Goal: Task Accomplishment & Management: Manage account settings

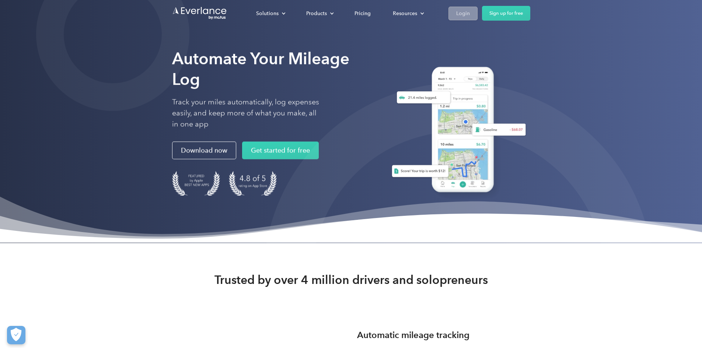
click at [470, 13] on div "Login" at bounding box center [463, 13] width 14 height 9
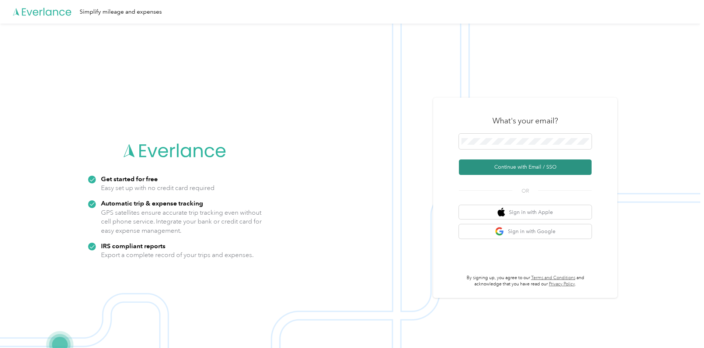
click at [522, 163] on button "Continue with Email / SSO" at bounding box center [525, 167] width 133 height 15
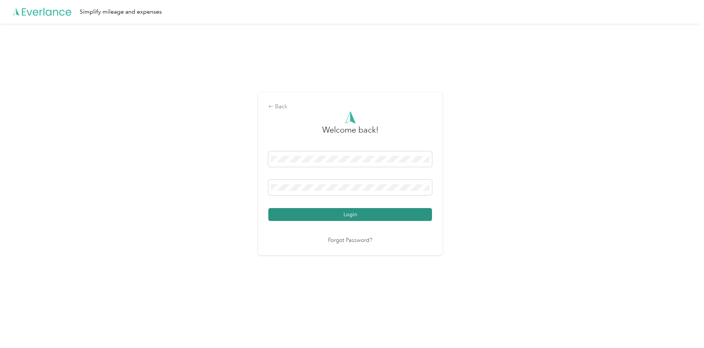
click at [367, 211] on button "Login" at bounding box center [350, 214] width 164 height 13
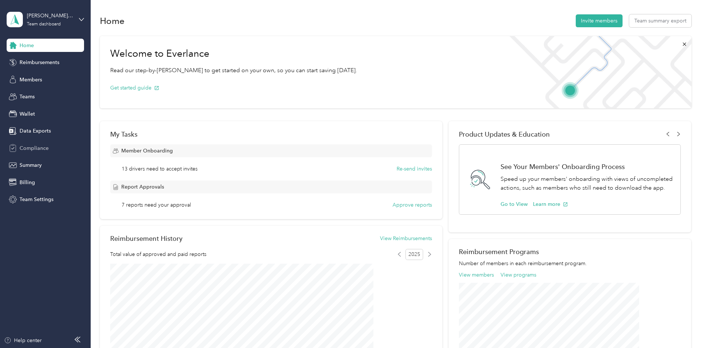
click at [51, 151] on div "Compliance" at bounding box center [45, 148] width 77 height 13
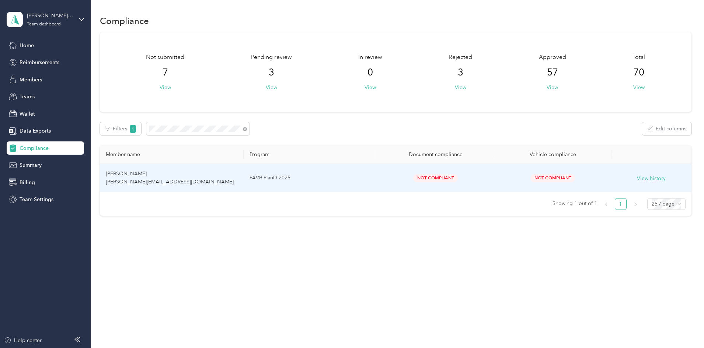
click at [198, 180] on span "Ian C. Andrade iancoelho.brasil@gmail.com" at bounding box center [170, 178] width 128 height 14
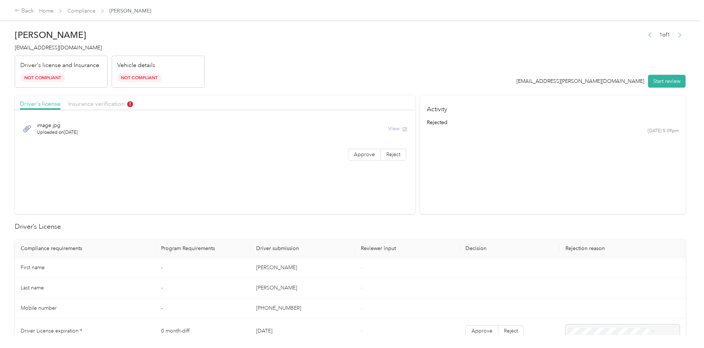
click at [133, 108] on div "Insurance verification" at bounding box center [100, 103] width 65 height 9
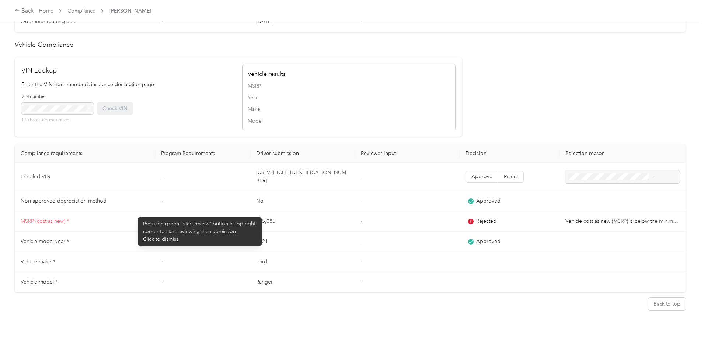
scroll to position [604, 0]
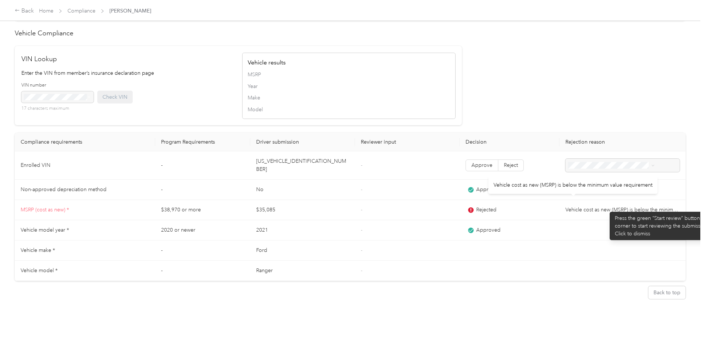
click at [606, 208] on td "Vehicle cost as new (MSRP) is below the minimum value requirement" at bounding box center [622, 210] width 126 height 20
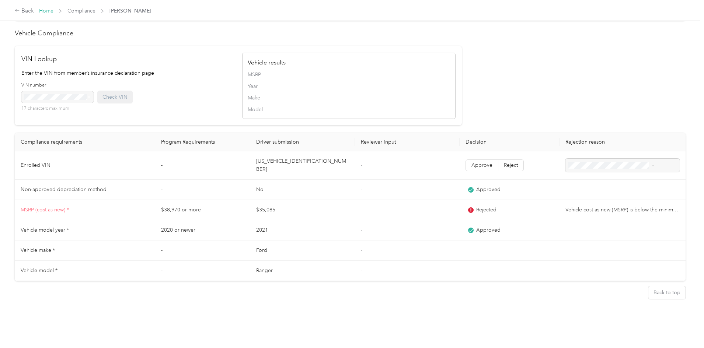
click at [53, 10] on link "Home" at bounding box center [46, 11] width 14 height 6
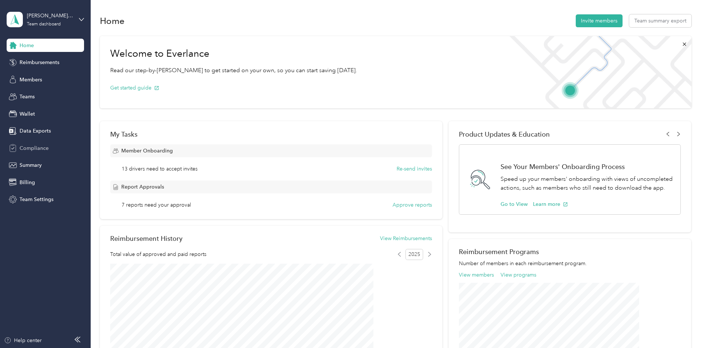
click at [18, 154] on div "Compliance" at bounding box center [45, 148] width 77 height 13
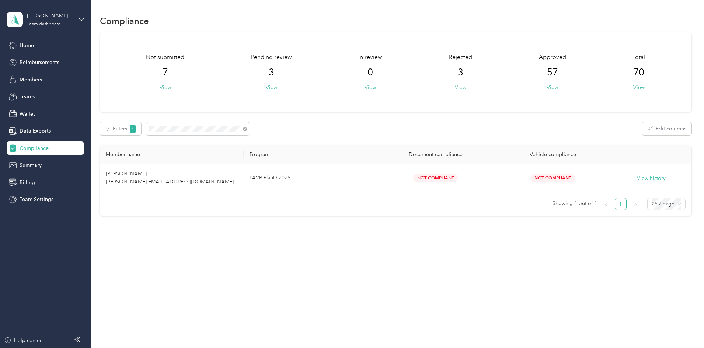
click at [455, 87] on button "View" at bounding box center [460, 88] width 11 height 8
click at [247, 130] on icon at bounding box center [245, 129] width 4 height 4
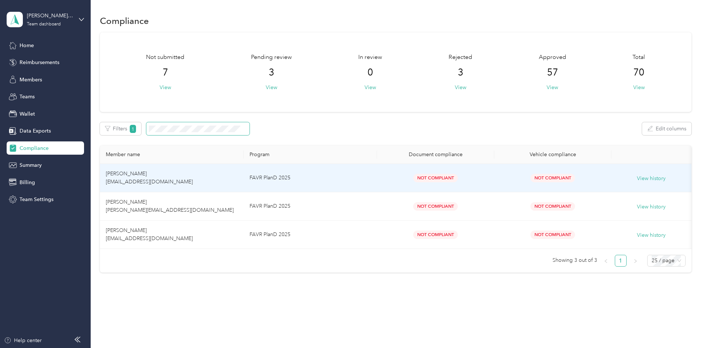
click at [185, 171] on span "Carlos M. Negron negrc021@gmail.com" at bounding box center [149, 178] width 87 height 14
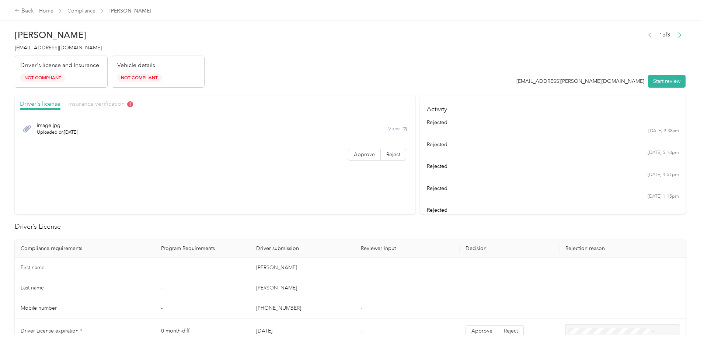
click at [133, 104] on span "Insurance verification" at bounding box center [100, 103] width 65 height 7
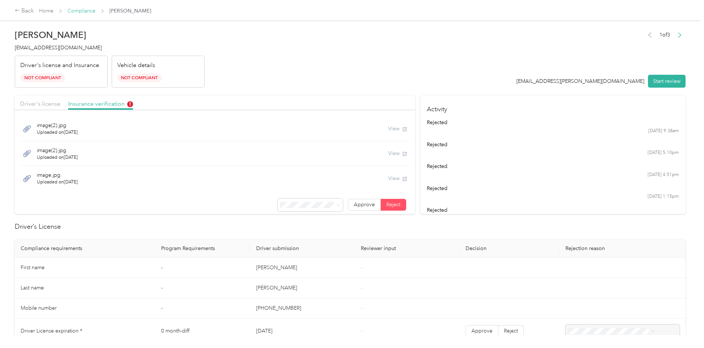
click at [95, 12] on link "Compliance" at bounding box center [81, 11] width 28 height 6
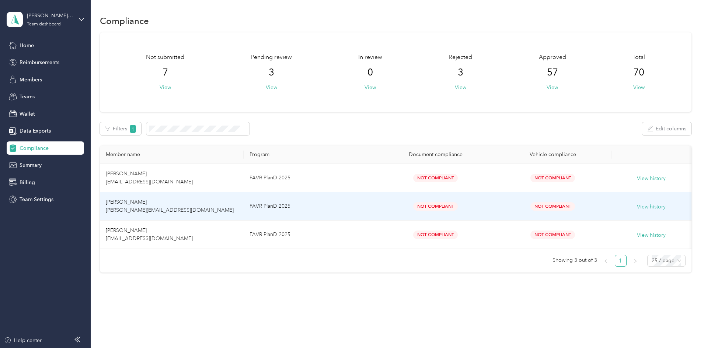
click at [167, 200] on span "Ian C. Andrade iancoelho.brasil@gmail.com" at bounding box center [170, 206] width 128 height 14
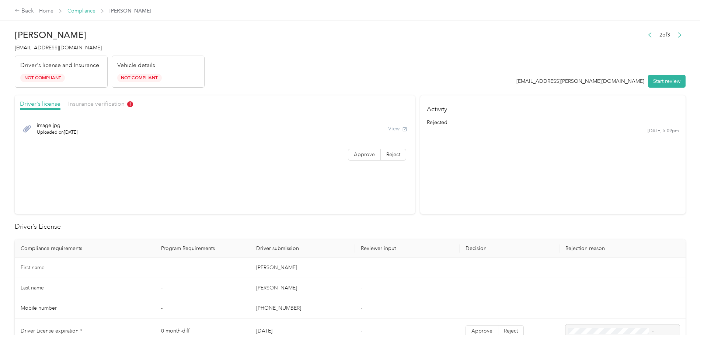
click at [95, 8] on link "Compliance" at bounding box center [81, 11] width 28 height 6
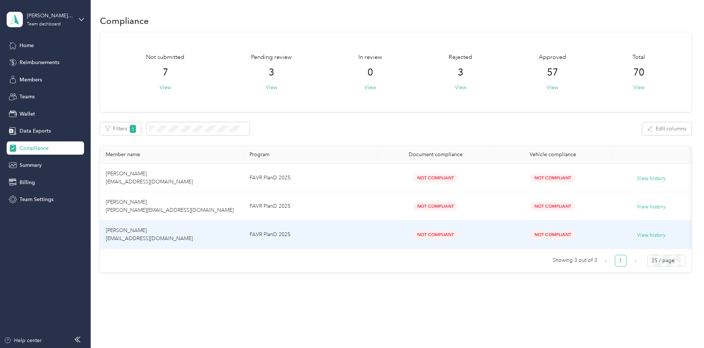
click at [179, 234] on span "Kevin N. Jones kevinjones5688@gmail.com" at bounding box center [149, 234] width 87 height 14
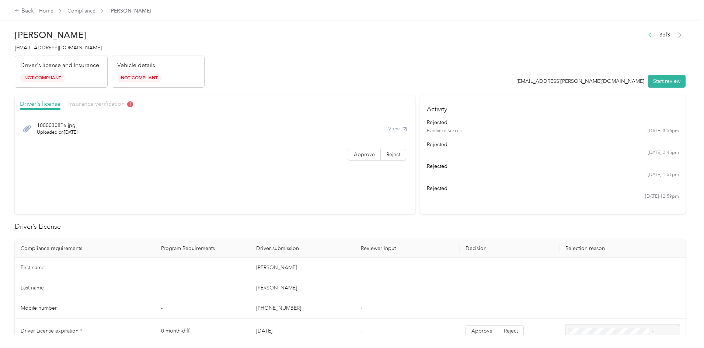
click at [133, 105] on span "Insurance verification" at bounding box center [100, 103] width 65 height 7
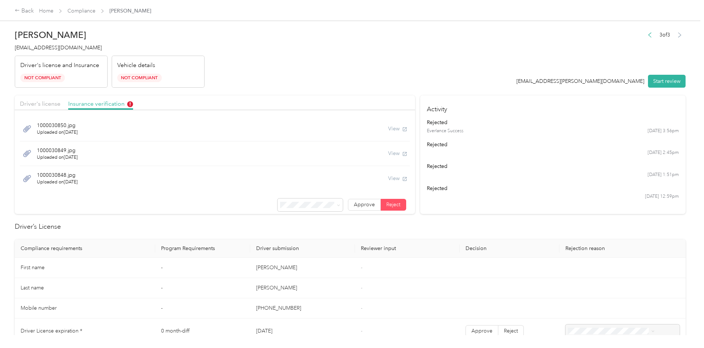
click at [45, 186] on div "Back Home Compliance Kevin N. Jones Kevin N. Jones kevinjones5688@gmail.com Dri…" at bounding box center [350, 174] width 700 height 348
